Goal: Task Accomplishment & Management: Use online tool/utility

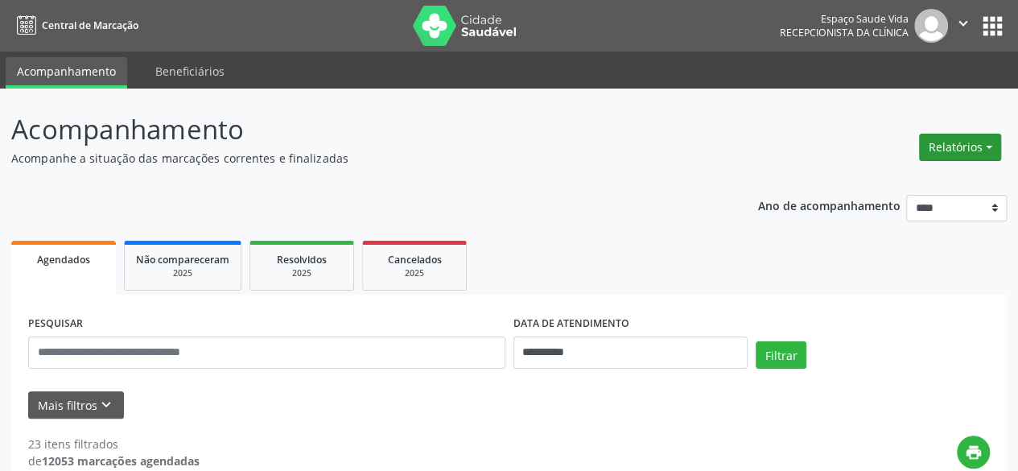
click at [956, 154] on button "Relatórios" at bounding box center [960, 147] width 82 height 27
click at [898, 179] on link "Agendamentos" at bounding box center [915, 181] width 173 height 23
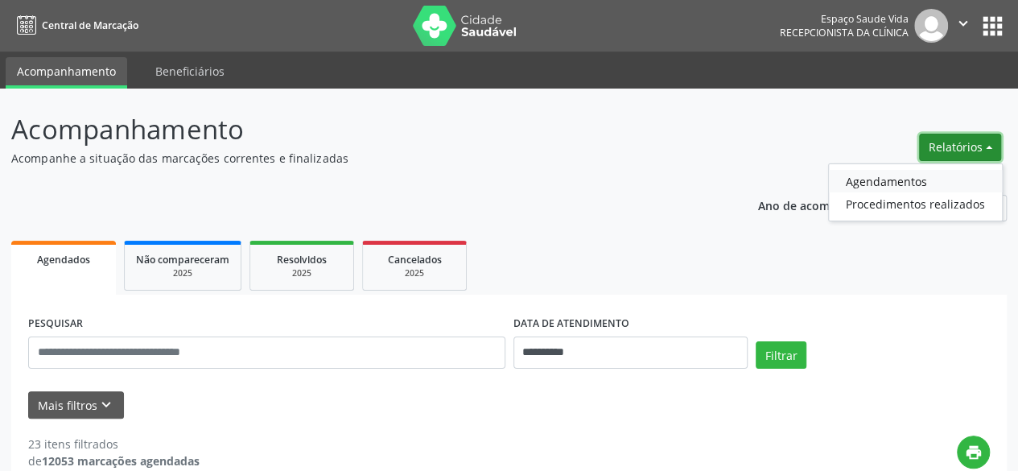
select select "*"
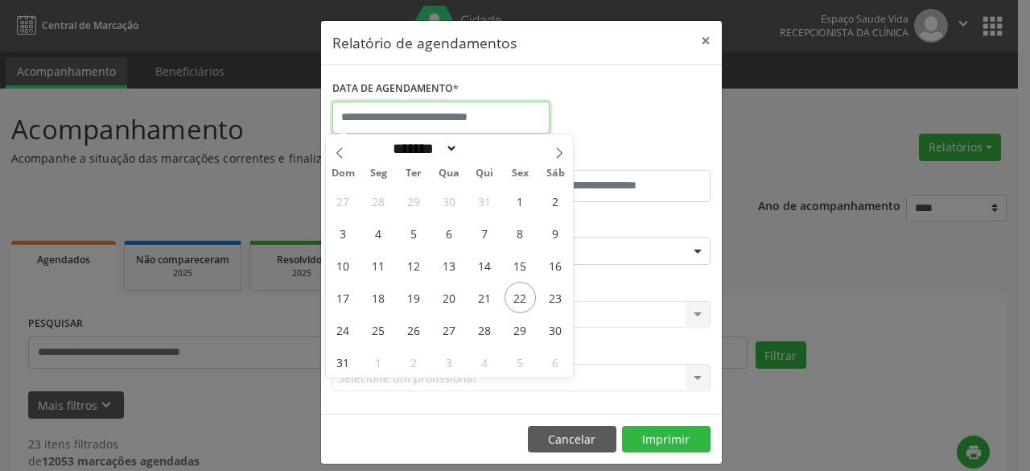
click at [493, 122] on input "text" at bounding box center [440, 117] width 217 height 32
click at [383, 362] on span "1" at bounding box center [378, 361] width 31 height 31
type input "**********"
click at [383, 362] on span "1" at bounding box center [378, 361] width 31 height 31
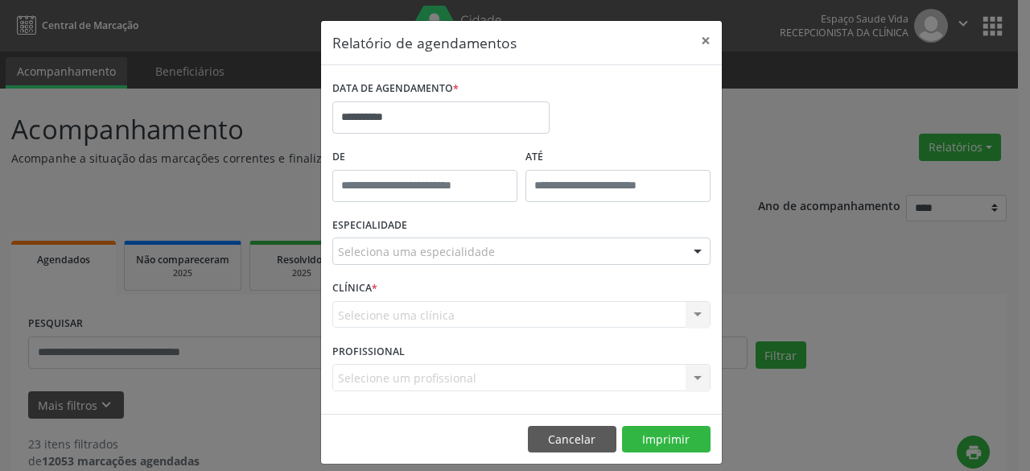
click at [383, 362] on label "PROFISSIONAL" at bounding box center [368, 351] width 72 height 25
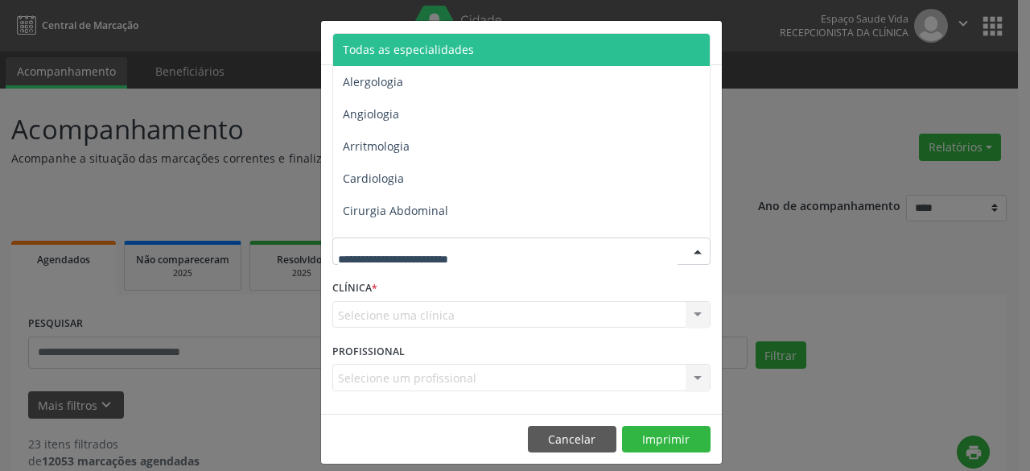
click at [551, 246] on div at bounding box center [521, 250] width 378 height 27
click at [522, 46] on span "Todas as especialidades" at bounding box center [522, 50] width 379 height 32
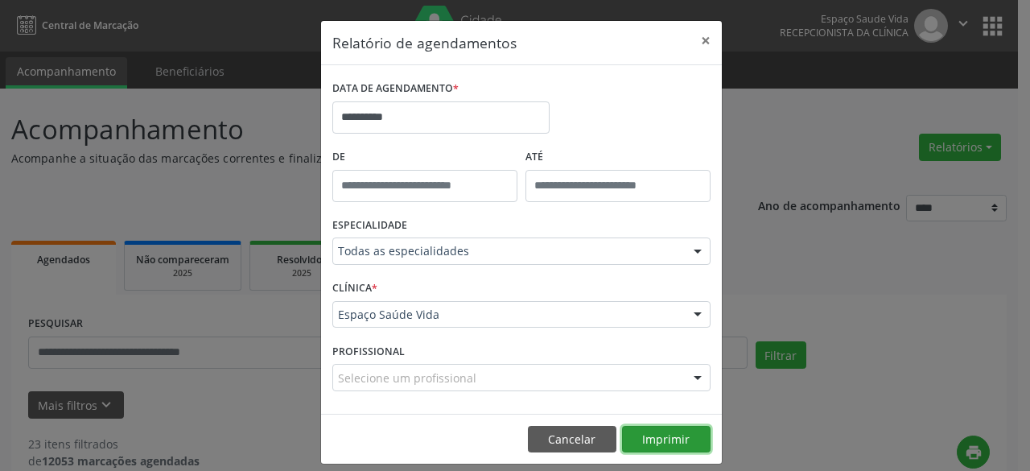
click at [659, 436] on button "Imprimir" at bounding box center [666, 439] width 89 height 27
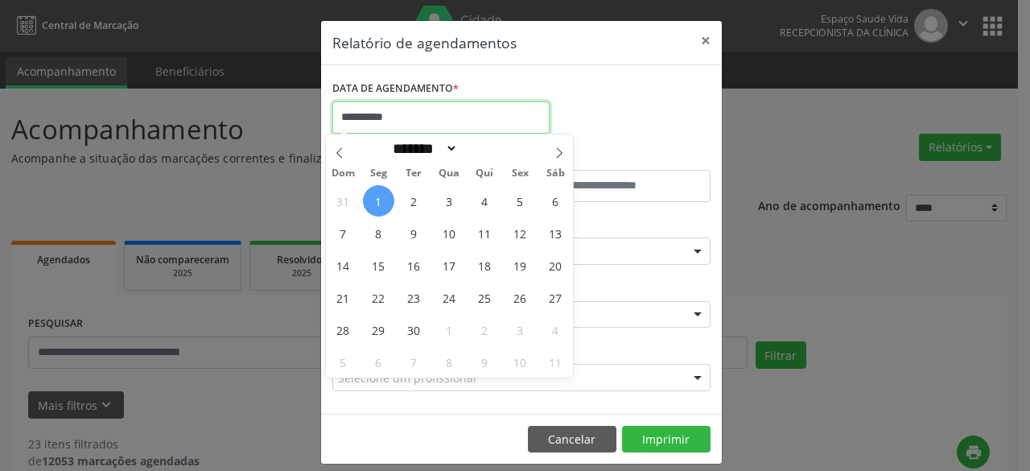
click at [465, 115] on input "**********" at bounding box center [440, 117] width 217 height 32
click at [388, 199] on span "1" at bounding box center [378, 200] width 31 height 31
type input "**********"
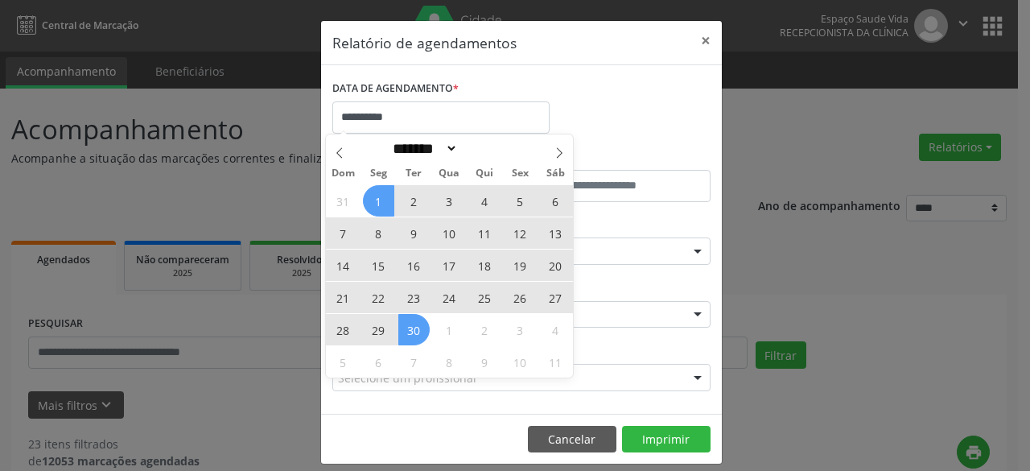
click at [419, 332] on span "30" at bounding box center [413, 329] width 31 height 31
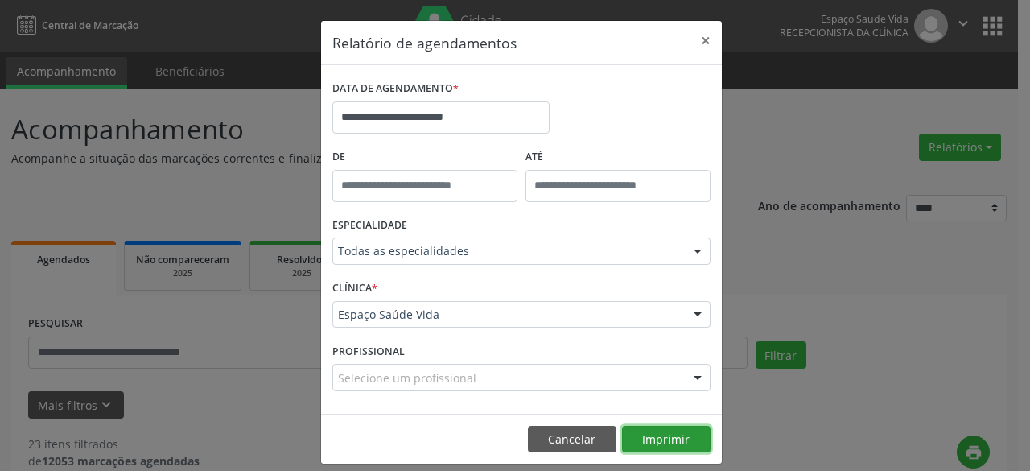
click at [658, 439] on button "Imprimir" at bounding box center [666, 439] width 89 height 27
click at [697, 39] on button "×" at bounding box center [706, 40] width 32 height 39
